Goal: Task Accomplishment & Management: Complete application form

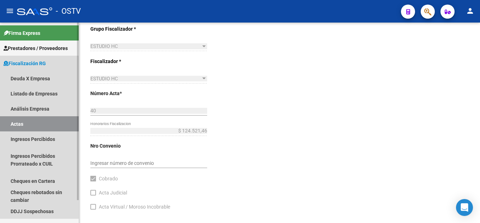
click at [47, 120] on link "Actas" at bounding box center [39, 123] width 79 height 15
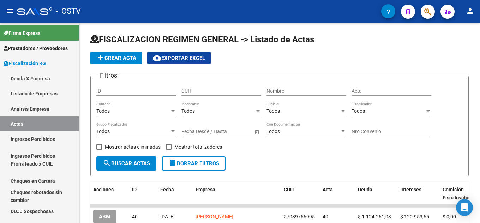
click at [473, 10] on mat-icon "person" at bounding box center [470, 11] width 8 height 8
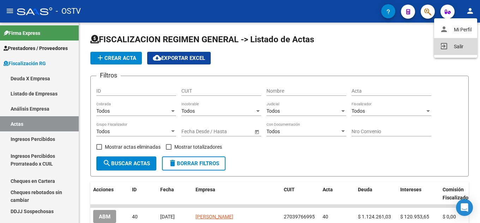
click at [455, 47] on button "exit_to_app Salir" at bounding box center [455, 46] width 43 height 17
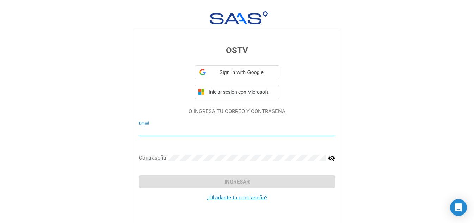
type input "fiscalizacion@ostv.com.ar"
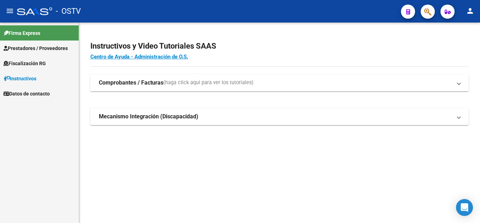
click at [35, 69] on link "Fiscalización RG" at bounding box center [39, 63] width 79 height 15
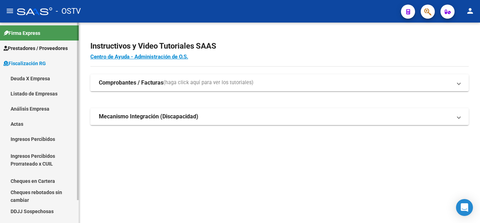
click at [37, 108] on link "Análisis Empresa" at bounding box center [39, 108] width 79 height 15
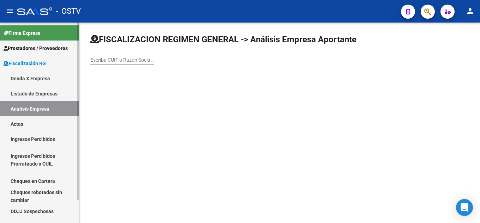
click at [37, 82] on link "Deuda X Empresa" at bounding box center [39, 78] width 79 height 15
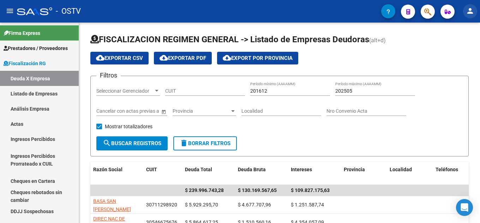
click at [467, 14] on mat-icon "person" at bounding box center [470, 11] width 8 height 8
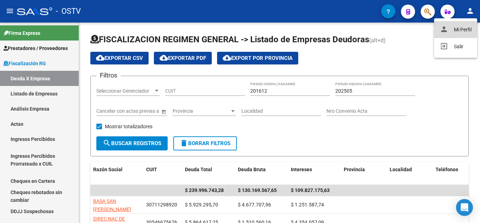
click at [466, 29] on button "person Mi Perfil" at bounding box center [455, 29] width 43 height 17
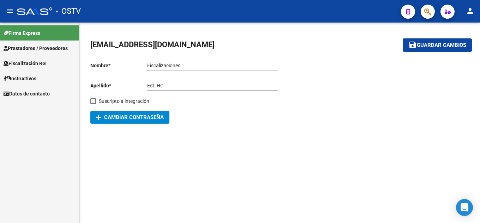
click at [475, 14] on button "person" at bounding box center [470, 11] width 14 height 14
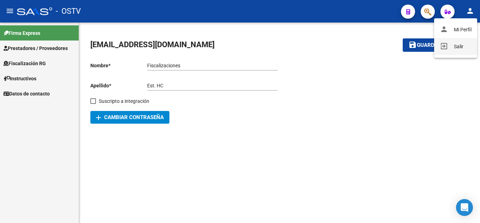
click at [460, 44] on button "exit_to_app Salir" at bounding box center [455, 46] width 43 height 17
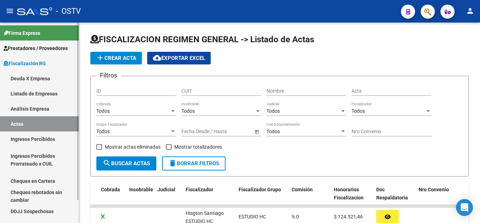
click at [47, 111] on link "Análisis Empresa" at bounding box center [39, 108] width 79 height 15
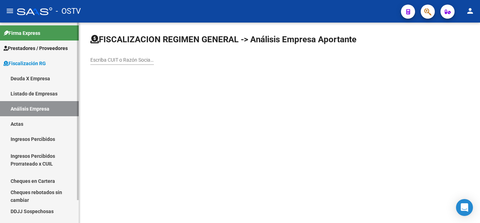
click at [37, 77] on link "Deuda X Empresa" at bounding box center [39, 78] width 79 height 15
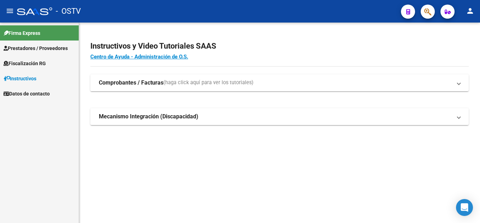
click at [34, 63] on span "Fiscalización RG" at bounding box center [25, 64] width 42 height 8
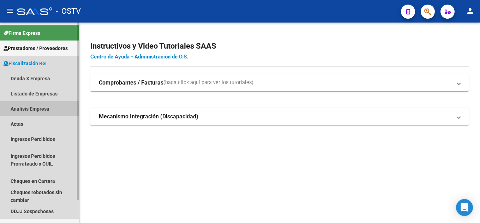
click at [42, 106] on link "Análisis Empresa" at bounding box center [39, 108] width 79 height 15
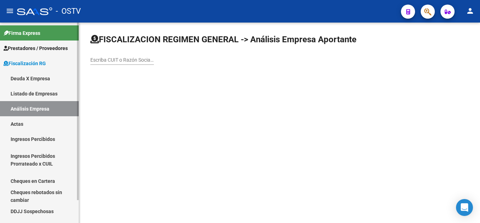
click at [31, 83] on link "Deuda X Empresa" at bounding box center [39, 78] width 79 height 15
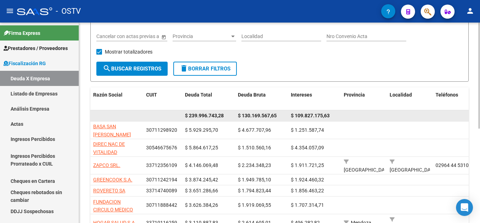
scroll to position [40, 0]
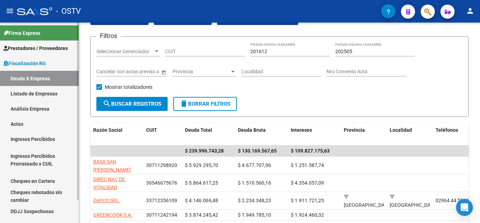
click at [45, 128] on link "Actas" at bounding box center [39, 123] width 79 height 15
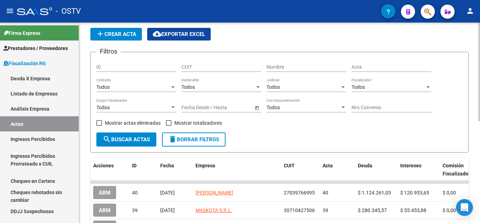
scroll to position [40, 0]
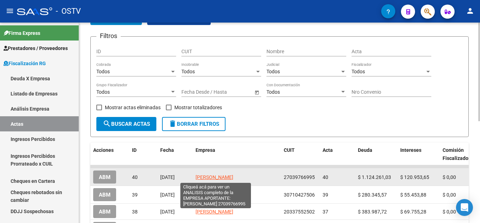
click at [218, 179] on span "GITMAN MARTHA" at bounding box center [214, 178] width 38 height 6
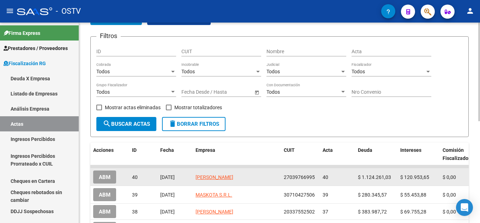
click at [101, 172] on button "ABM" at bounding box center [104, 177] width 23 height 13
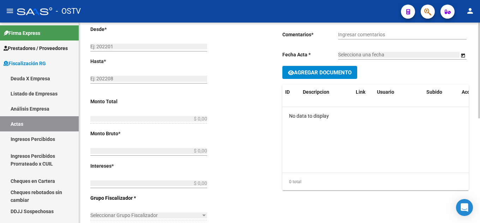
type input "201601"
type input "202506"
type input "$ 1.369.736,14"
type input "$ 1.124.261,03"
type input "$ 120.953,65"
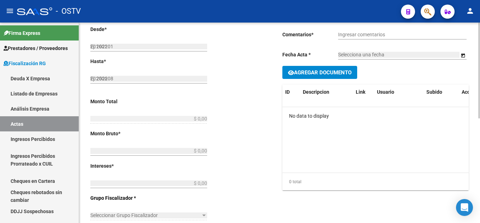
type input "40"
type input "$ 124.521,46"
checkbox input "true"
type input "La empresa regularizo mediante cheques fisicos. en un plan de 6 cuotas."
type input "[DATE]"
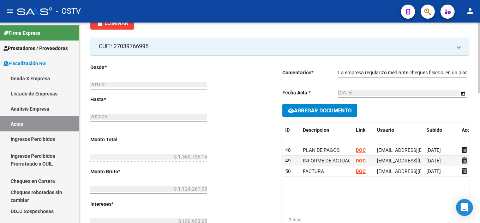
click at [334, 109] on span "Agregar Documento" at bounding box center [322, 111] width 57 height 6
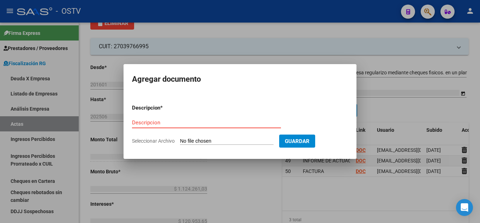
click at [198, 141] on input "Seleccionar Archivo" at bounding box center [226, 141] width 93 height 7
type input "C:\fakepath\Hitman Martha Cheques Fiscalizacion (2).pdf"
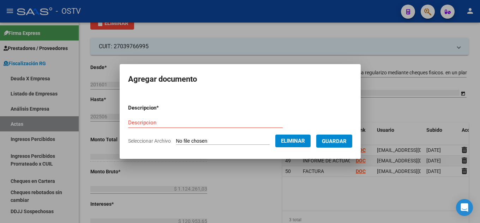
click at [180, 117] on div "Descripcion" at bounding box center [205, 122] width 154 height 11
click at [180, 123] on input "Descripcion" at bounding box center [205, 123] width 154 height 6
click at [181, 121] on input "Descripcion" at bounding box center [205, 123] width 154 height 6
type input "CHEQUES 1"
click at [333, 138] on span "Guardar" at bounding box center [334, 141] width 25 height 6
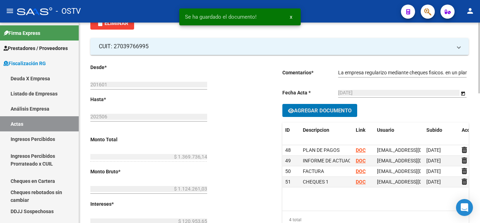
click at [322, 111] on span "Agregar Documento" at bounding box center [322, 111] width 57 height 6
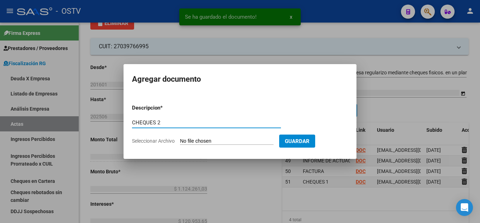
type input "CHEQUES 2"
click at [203, 144] on input "Seleccionar Archivo" at bounding box center [226, 141] width 93 height 7
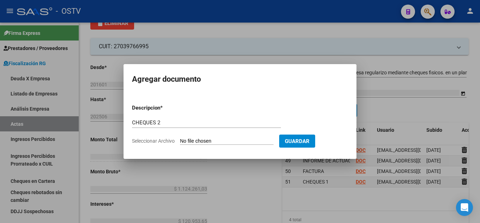
type input "C:\fakepath\Hitman Marta Cheques Fiscalizacion 2 (1).pdf"
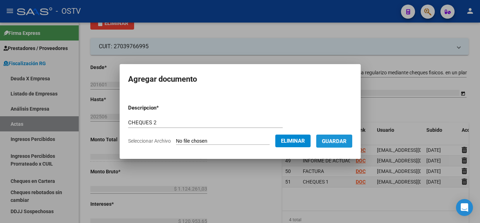
click at [338, 146] on button "Guardar" at bounding box center [334, 141] width 36 height 13
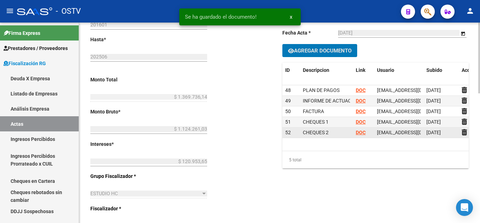
scroll to position [110, 0]
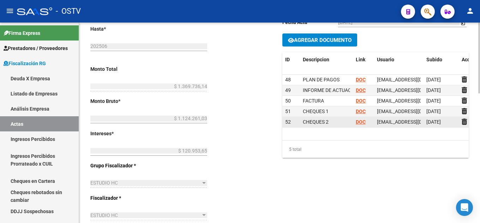
click at [358, 122] on strong "DOC" at bounding box center [361, 122] width 10 height 6
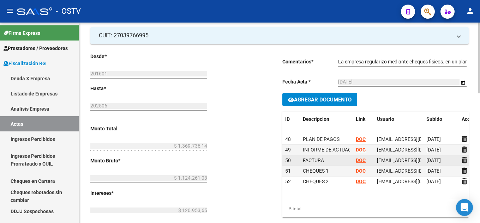
scroll to position [40, 0]
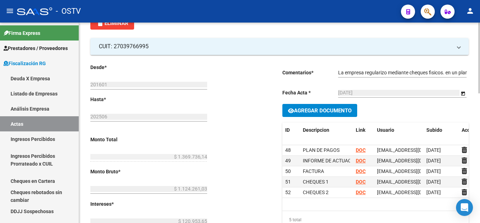
click at [402, 73] on input "La empresa regularizo mediante cheques fisicos. en un plan de 6 cuotas." at bounding box center [402, 73] width 128 height 6
drag, startPoint x: 438, startPoint y: 73, endPoint x: 445, endPoint y: 72, distance: 7.1
click at [445, 72] on input "La empresa regularizo mediante cheques fisicos. en un plan de 6 cuotas." at bounding box center [402, 73] width 128 height 6
click at [449, 71] on input "La empresa regularizo mediante cheques fisicos. en un plan de 6 cuotas." at bounding box center [402, 73] width 128 height 6
click at [446, 71] on input "La empresa regularizo mediante cheques fisicos. en un plan de 6 cuotas." at bounding box center [402, 73] width 128 height 6
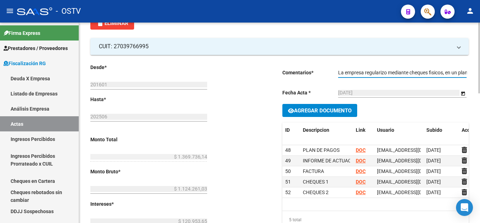
click button "save Guardar cambios" at bounding box center [438, 5] width 69 height 13
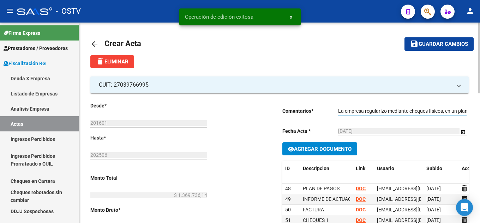
scroll to position [0, 0]
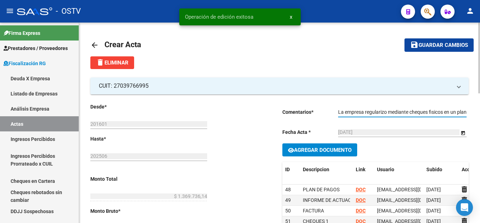
type input "La empresa regularizo mediante cheques fisicos, en un plan de 6 cuotas."
click button "save Guardar cambios" at bounding box center [438, 44] width 69 height 13
click at [420, 42] on span "save Guardar cambios" at bounding box center [439, 45] width 58 height 6
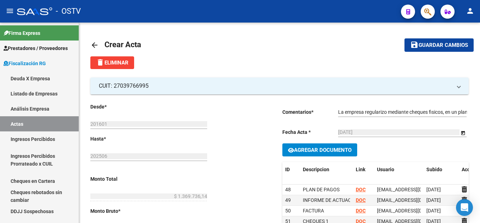
click at [94, 44] on mat-icon "arrow_back" at bounding box center [94, 45] width 8 height 8
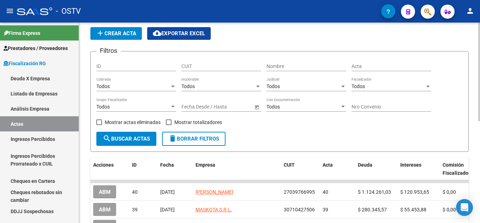
scroll to position [71, 0]
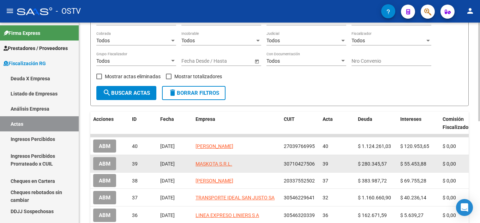
click at [115, 164] on button "ABM" at bounding box center [104, 163] width 23 height 13
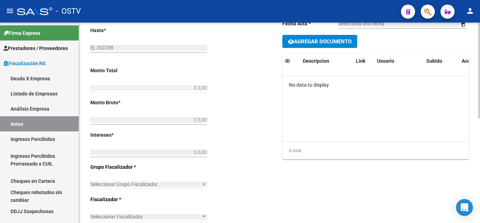
type input "201612"
type input "202504"
type input "$ 369.379,39"
type input "$ 280.345,57"
type input "$ 55.453,88"
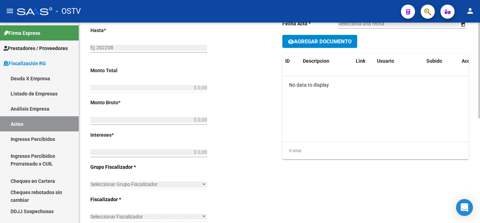
type input "39"
type input "$ 33.579,94"
checkbox input "true"
type input "ACTA COBRADA VIA E-CHEQ"
type input "3/6/2025"
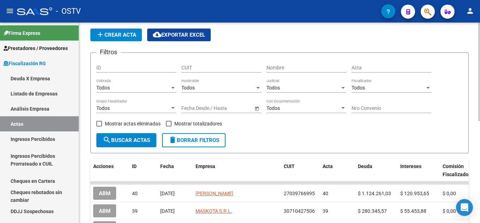
scroll to position [71, 0]
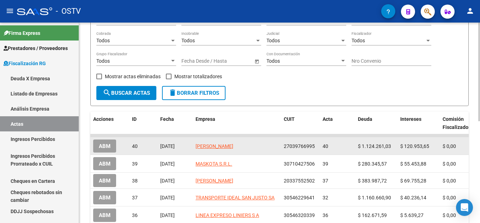
click at [115, 145] on button "ABM" at bounding box center [104, 146] width 23 height 13
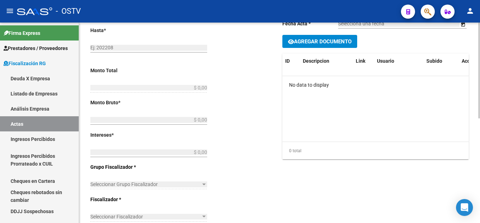
type input "201601"
type input "202506"
type input "$ 1.369.736,14"
type input "$ 1.124.261,03"
type input "$ 120.953,65"
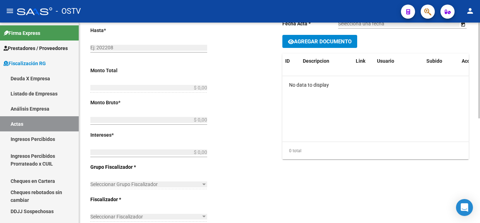
type input "40"
type input "$ 124.521,46"
checkbox input "true"
type input "La empresa regularizo mediante cheques fisicos, en un plan de 6 cuotas."
type input "[DATE]"
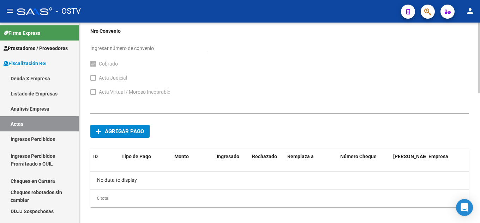
scroll to position [369, 0]
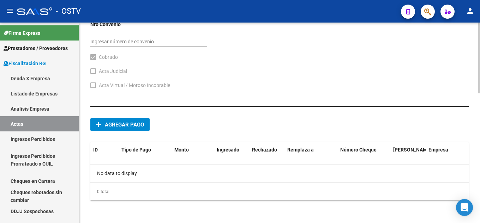
click at [139, 120] on button "add Agregar pago" at bounding box center [119, 124] width 59 height 13
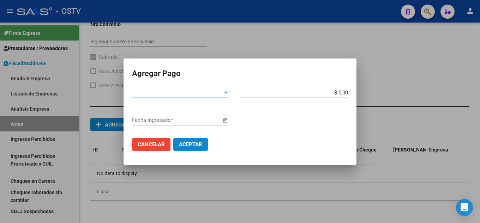
click at [347, 91] on input "$ 0,00" at bounding box center [294, 93] width 108 height 6
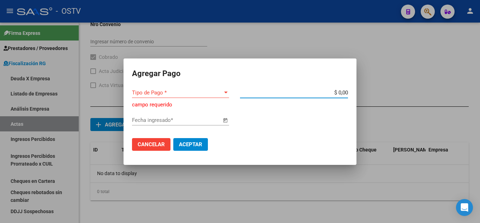
paste input "27039766995"
type input "$ 0,00"
click at [180, 91] on span "Tipo de Pago *" at bounding box center [177, 93] width 91 height 6
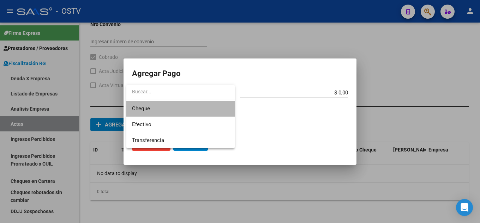
click at [168, 109] on span "Cheque" at bounding box center [180, 109] width 97 height 16
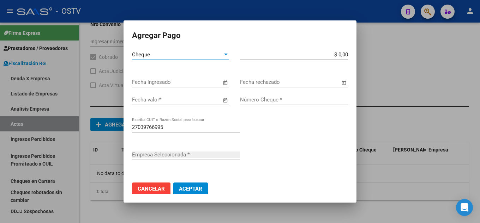
type input "GITMAN MARTHA"
click at [152, 81] on input "Fecha ingresado" at bounding box center [176, 82] width 89 height 6
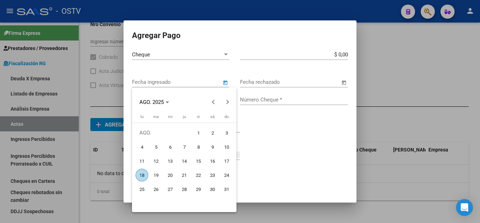
click at [143, 173] on span "18" at bounding box center [141, 175] width 13 height 13
type input "[DATE]"
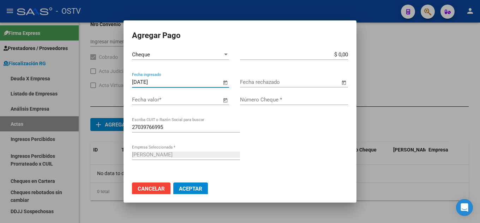
click at [154, 103] on div "Fecha valor *" at bounding box center [176, 100] width 89 height 11
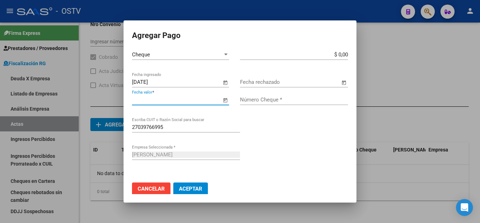
click at [153, 100] on input "Fecha valor *" at bounding box center [176, 100] width 89 height 6
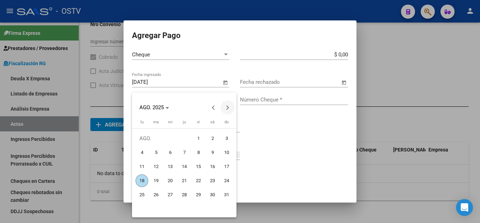
click at [226, 105] on span "Next month" at bounding box center [227, 108] width 14 height 14
click at [156, 209] on span "30" at bounding box center [156, 209] width 13 height 13
type input "30/9/2025"
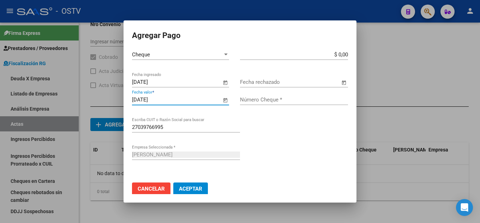
click at [284, 100] on input "Número Cheque *" at bounding box center [294, 100] width 108 height 6
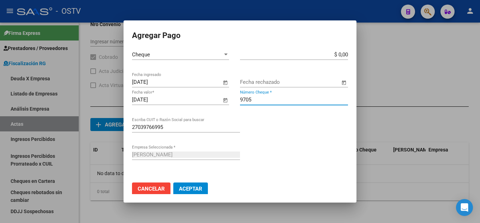
type input "9705"
click at [343, 53] on app-form-text-field "$ 0,00 Monto bruto *" at bounding box center [297, 54] width 114 height 6
click at [341, 54] on input "$ 0,00" at bounding box center [294, 54] width 108 height 6
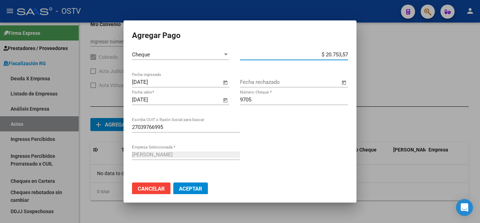
type input "$ 207.535,78"
drag, startPoint x: 342, startPoint y: 55, endPoint x: 314, endPoint y: 56, distance: 28.2
click at [314, 56] on input "$ 207.535,78" at bounding box center [294, 54] width 108 height 6
click at [190, 189] on span "Aceptar" at bounding box center [190, 189] width 23 height 6
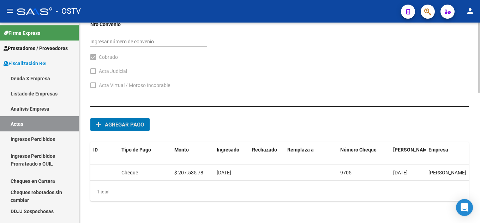
scroll to position [375, 0]
click at [125, 121] on span "Agregar pago" at bounding box center [124, 124] width 39 height 6
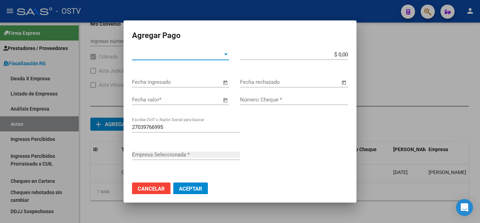
type input "GITMAN MARTHA"
click at [342, 55] on app-form-text-field "$ 0,00 Monto bruto *" at bounding box center [297, 54] width 114 height 6
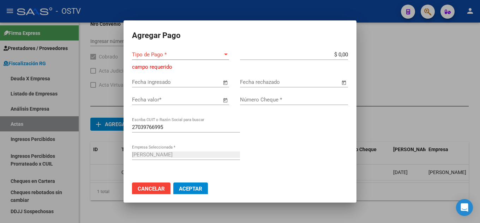
click at [342, 54] on input "$ 0,00" at bounding box center [294, 54] width 108 height 6
paste input "207.535,78"
type input "$ 207.535,78"
click at [208, 52] on span "Tipo de Pago *" at bounding box center [177, 54] width 91 height 6
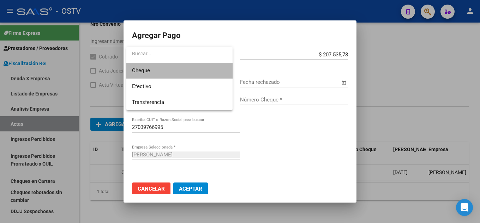
click at [183, 73] on span "Cheque" at bounding box center [179, 71] width 95 height 16
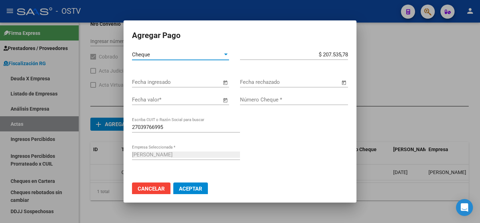
click at [172, 84] on input "Fecha ingresado" at bounding box center [176, 82] width 89 height 6
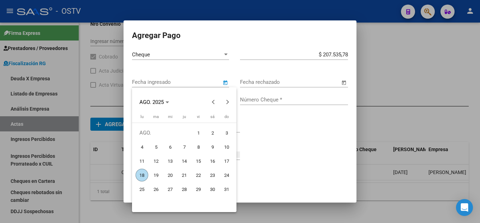
click at [146, 173] on span "18" at bounding box center [141, 175] width 13 height 13
type input "[DATE]"
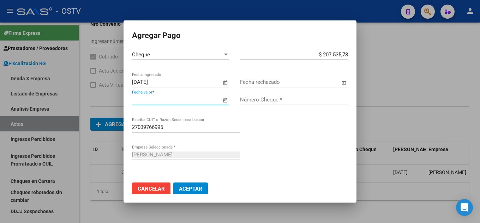
click at [151, 102] on input "Fecha valor *" at bounding box center [176, 100] width 89 height 6
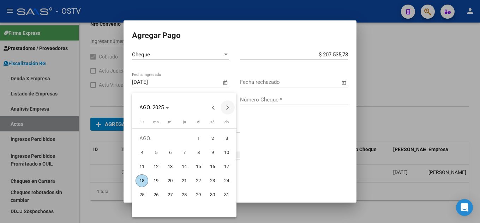
click at [228, 109] on button "Next month" at bounding box center [227, 108] width 14 height 14
click at [184, 211] on span "30" at bounding box center [184, 209] width 13 height 13
type input "[DATE]"
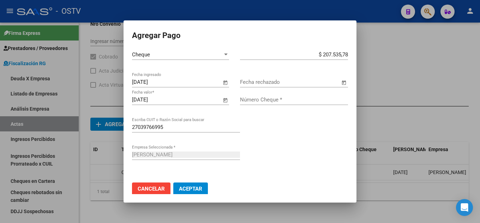
click at [289, 103] on div "Número Cheque *" at bounding box center [294, 100] width 108 height 11
click at [287, 102] on input "Número Cheque *" at bounding box center [294, 100] width 108 height 6
type input "9706"
click at [202, 187] on button "Aceptar" at bounding box center [190, 189] width 35 height 13
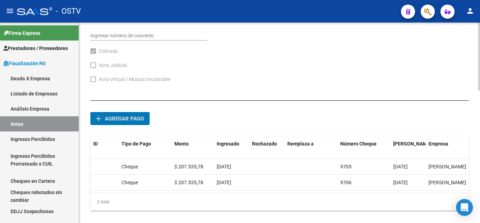
click at [136, 122] on button "add Agregar pago" at bounding box center [119, 118] width 59 height 13
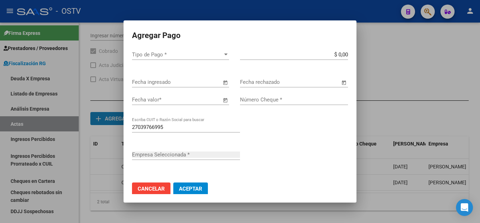
type input "GITMAN MARTHA"
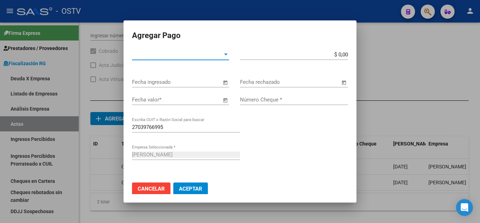
click at [343, 54] on app-form-text-field "$ 0,00 Monto bruto *" at bounding box center [297, 54] width 114 height 6
click at [341, 54] on input "$ 0,00" at bounding box center [294, 54] width 108 height 6
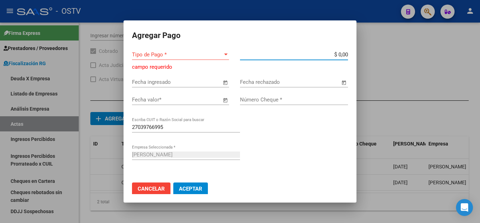
paste input "207.535,78"
type input "$ 207.535,78"
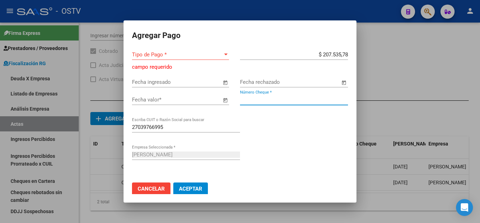
click at [295, 99] on input "Número Cheque *" at bounding box center [294, 100] width 108 height 6
type input "9707"
click at [189, 82] on input "Fecha ingresado" at bounding box center [176, 82] width 89 height 6
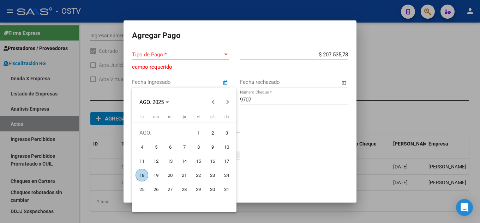
click at [143, 178] on span "18" at bounding box center [141, 175] width 13 height 13
type input "[DATE]"
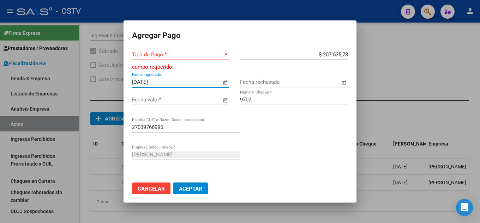
click at [195, 98] on input "Fecha valor *" at bounding box center [176, 100] width 89 height 6
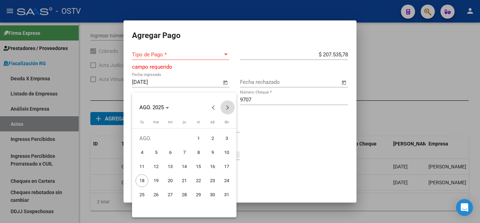
click at [224, 109] on span "Next month" at bounding box center [227, 108] width 14 height 14
click at [229, 108] on span "Next month" at bounding box center [227, 108] width 14 height 14
click at [226, 107] on button "Next month" at bounding box center [227, 108] width 14 height 14
click at [214, 196] on span "29" at bounding box center [212, 195] width 13 height 13
type input "[DATE]"
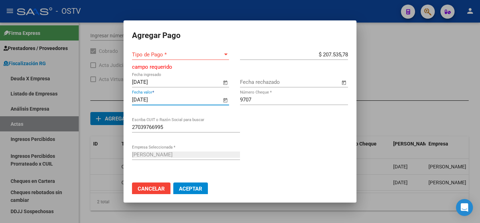
click at [197, 189] on span "Aceptar" at bounding box center [190, 189] width 23 height 6
click at [196, 184] on button "Aceptar" at bounding box center [190, 189] width 35 height 13
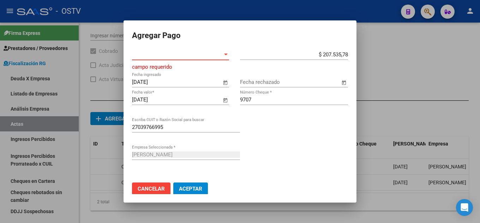
click at [185, 57] on span "Tipo de Pago *" at bounding box center [177, 54] width 91 height 6
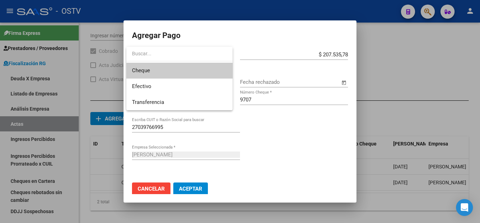
click at [172, 72] on span "Cheque" at bounding box center [179, 71] width 95 height 16
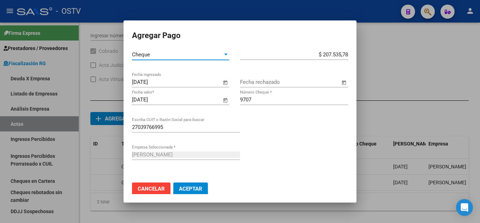
click at [196, 185] on button "Aceptar" at bounding box center [190, 189] width 35 height 13
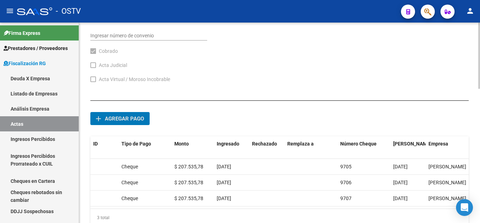
click at [132, 116] on span "Agregar pago" at bounding box center [124, 119] width 39 height 6
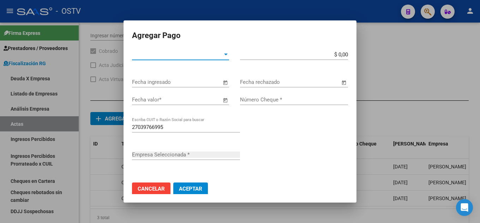
type input "GITMAN MARTHA"
click at [178, 81] on input "Fecha ingresado" at bounding box center [176, 82] width 89 height 6
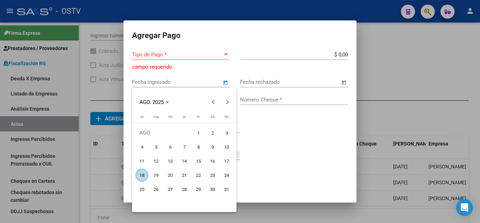
click at [141, 173] on span "18" at bounding box center [141, 175] width 13 height 13
type input "[DATE]"
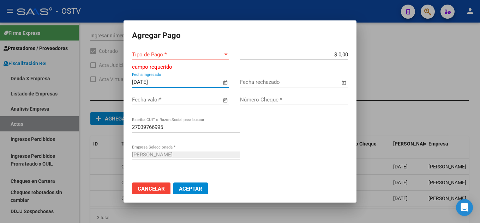
click at [171, 103] on input "Fecha valor *" at bounding box center [176, 100] width 89 height 6
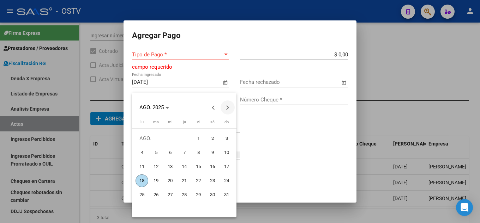
click at [227, 105] on button "Next month" at bounding box center [227, 108] width 14 height 14
click at [224, 102] on span "Next month" at bounding box center [227, 108] width 14 height 14
click at [144, 207] on span "29" at bounding box center [141, 209] width 13 height 13
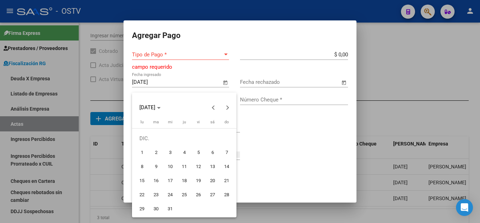
type input "[DATE]"
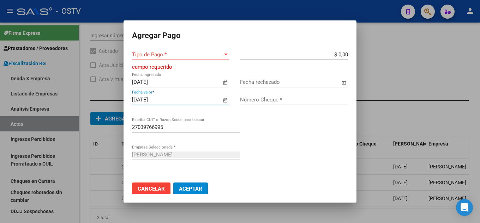
click at [282, 102] on input "Número Cheque *" at bounding box center [294, 100] width 108 height 6
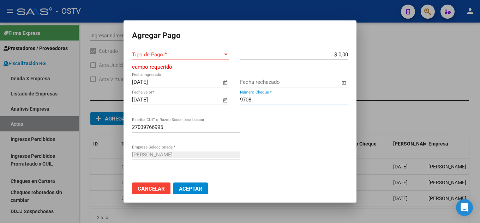
type input "9708"
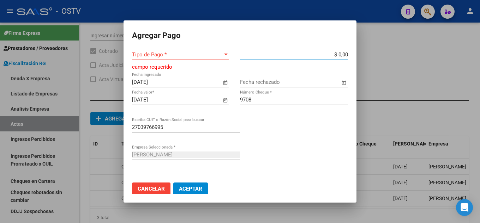
click at [341, 55] on input "$ 0,00" at bounding box center [294, 54] width 108 height 6
paste input "207.535,78"
type input "$ 207.535,78"
click at [192, 50] on div "Tipo de Pago * Tipo de Pago *" at bounding box center [180, 54] width 97 height 11
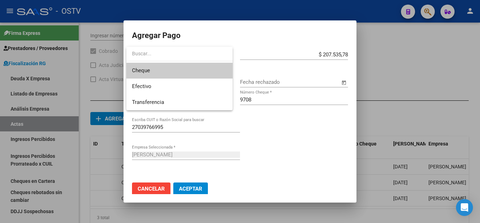
click at [180, 70] on span "Cheque" at bounding box center [179, 71] width 95 height 16
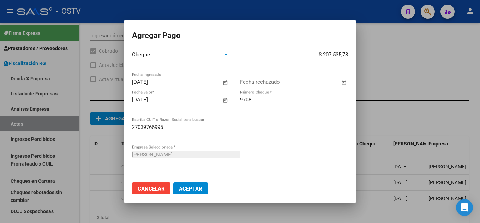
click at [200, 187] on span "Aceptar" at bounding box center [190, 189] width 23 height 6
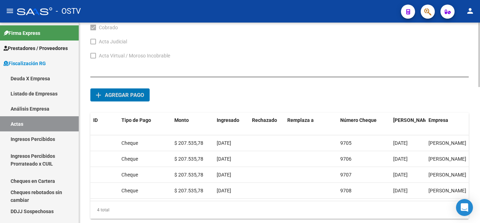
scroll to position [410, 0]
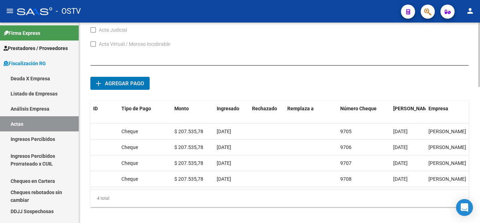
click at [126, 78] on button "add Agregar pago" at bounding box center [119, 83] width 59 height 13
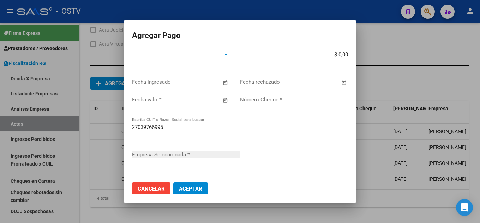
click at [162, 53] on span "Tipo de Pago *" at bounding box center [177, 54] width 91 height 6
type input "GITMAN MARTHA"
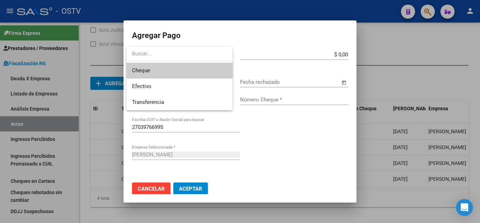
click at [152, 72] on span "Cheque" at bounding box center [179, 71] width 95 height 16
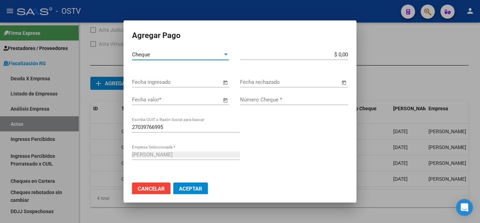
click at [341, 53] on input "$ 0,00" at bounding box center [294, 54] width 108 height 6
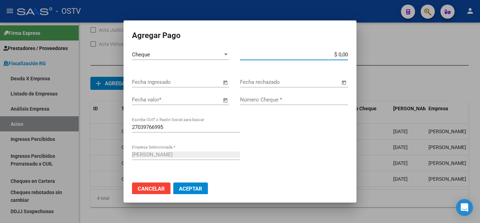
paste input "207.535,78"
type input "$ 207.535,78"
click at [171, 99] on input "Fecha valor *" at bounding box center [176, 100] width 89 height 6
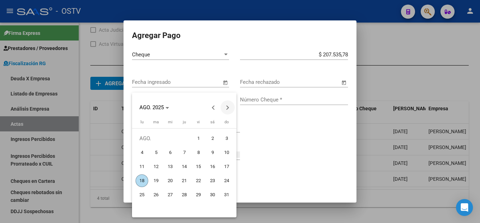
click at [223, 104] on span "Next month" at bounding box center [227, 108] width 14 height 14
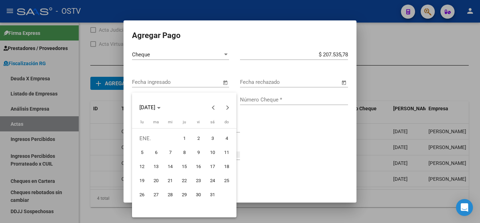
click at [171, 198] on span "28" at bounding box center [170, 195] width 13 height 13
type input "28/1/2026"
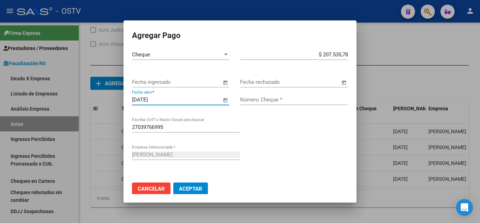
click at [190, 80] on input "Fecha ingresado" at bounding box center [176, 82] width 89 height 6
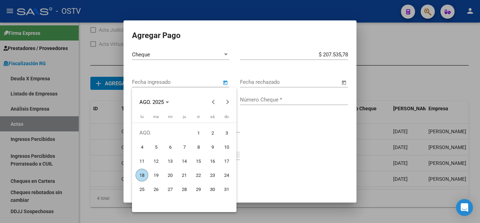
click at [141, 178] on span "18" at bounding box center [141, 175] width 13 height 13
type input "[DATE]"
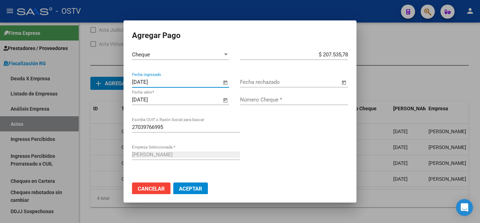
click at [262, 101] on input "Número Cheque *" at bounding box center [294, 100] width 108 height 6
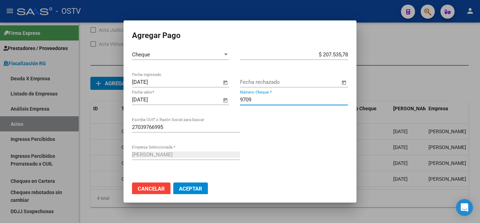
type input "9709"
click at [198, 194] on button "Aceptar" at bounding box center [190, 189] width 35 height 13
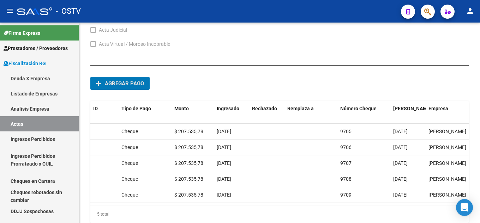
click at [198, 190] on datatable-body-cell "$ 207.535,78" at bounding box center [192, 195] width 42 height 16
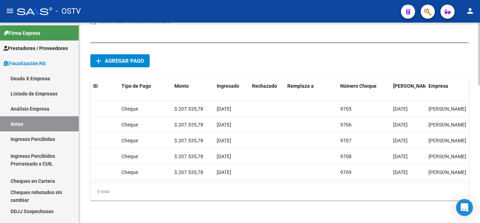
scroll to position [403, 0]
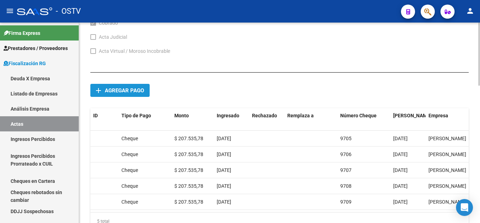
click at [135, 86] on button "add Agregar pago" at bounding box center [119, 90] width 59 height 13
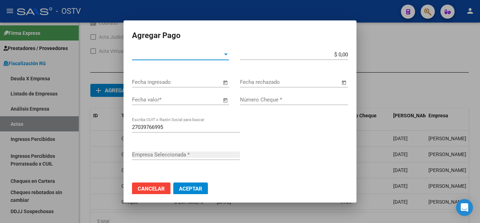
type input "GITMAN MARTHA"
click at [269, 98] on input "Número Cheque *" at bounding box center [294, 100] width 108 height 6
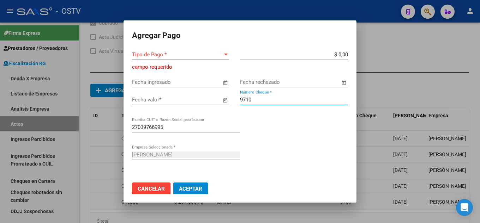
type input "9710"
click at [184, 106] on div "Fecha valor *" at bounding box center [180, 103] width 97 height 17
click at [180, 97] on input "Fecha valor *" at bounding box center [176, 100] width 89 height 6
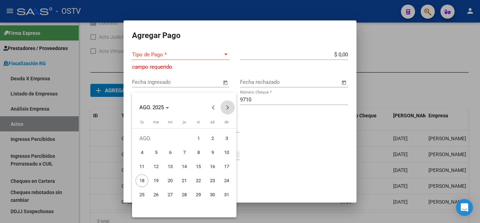
click at [228, 103] on span "Next month" at bounding box center [227, 108] width 14 height 14
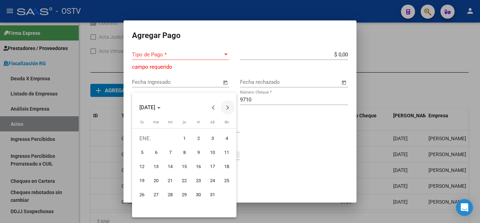
click at [228, 103] on span "Next month" at bounding box center [227, 108] width 14 height 14
click at [196, 196] on span "27" at bounding box center [198, 195] width 13 height 13
type input "27/2/2026"
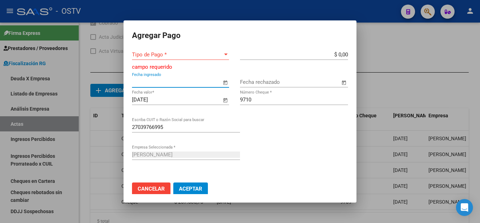
click at [192, 81] on input "Fecha ingresado" at bounding box center [176, 82] width 89 height 6
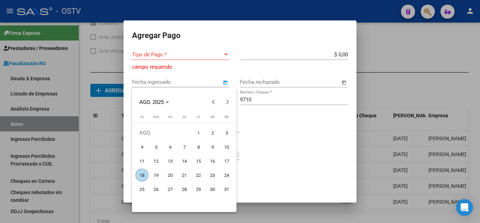
click at [142, 176] on span "18" at bounding box center [141, 175] width 13 height 13
type input "[DATE]"
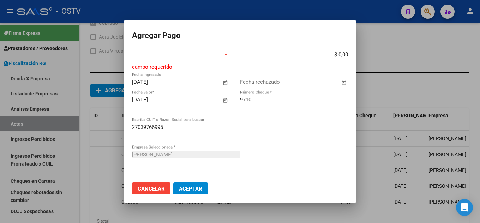
click at [206, 57] on span "Tipo de Pago *" at bounding box center [177, 54] width 91 height 6
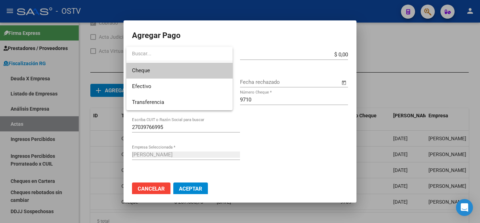
click at [200, 72] on span "Cheque" at bounding box center [179, 71] width 95 height 16
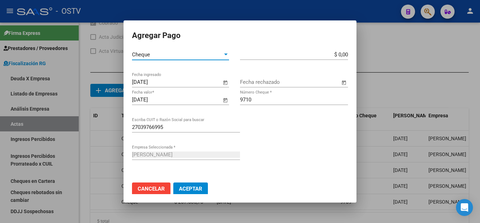
click at [340, 53] on input "$ 0,00" at bounding box center [294, 54] width 108 height 6
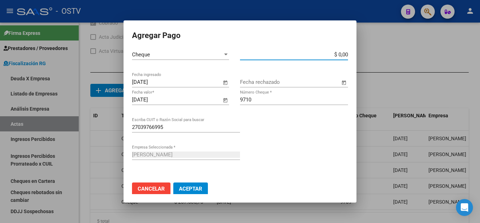
click at [340, 53] on input "$ 0,00" at bounding box center [294, 54] width 108 height 6
click at [342, 53] on input "$ 0,00" at bounding box center [294, 54] width 108 height 6
paste input "207.535,78"
type input "$ 207.535,78"
click at [193, 182] on mat-dialog-actions "Cancelar Aceptar" at bounding box center [240, 189] width 216 height 24
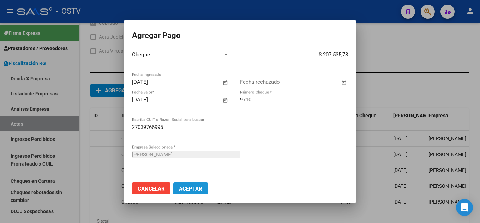
click at [195, 184] on button "Aceptar" at bounding box center [190, 189] width 35 height 13
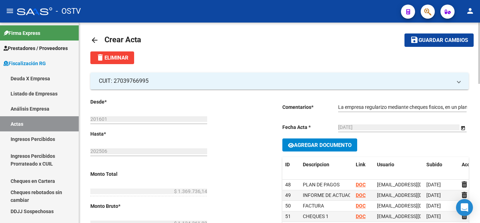
scroll to position [0, 0]
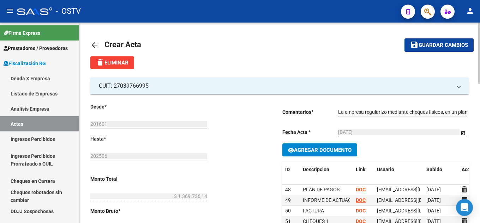
click at [428, 48] on span "Guardar cambios" at bounding box center [442, 45] width 49 height 6
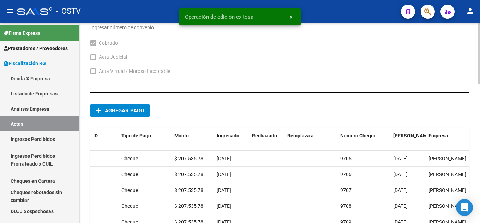
scroll to position [454, 0]
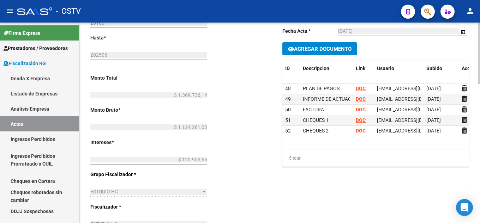
scroll to position [66, 0]
